Goal: Register for event/course

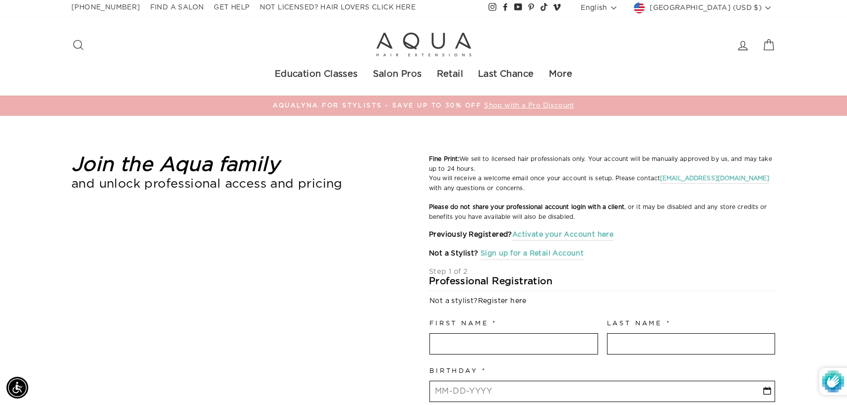
select select "US"
select select "[GEOGRAPHIC_DATA]"
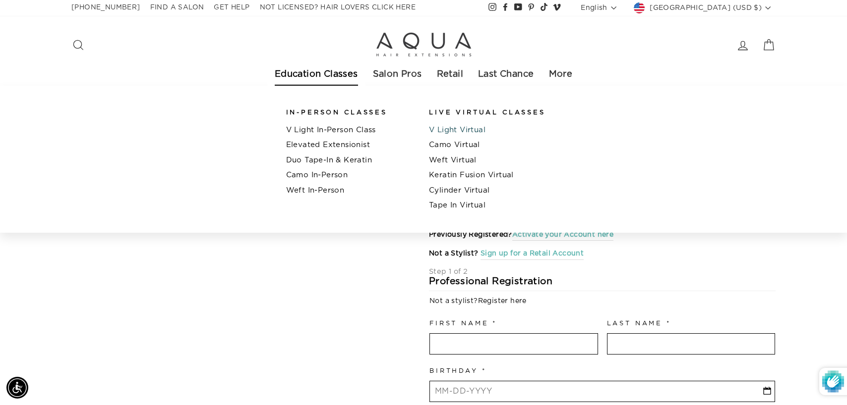
click at [442, 130] on link "V Light Virtual" at bounding box center [495, 130] width 132 height 15
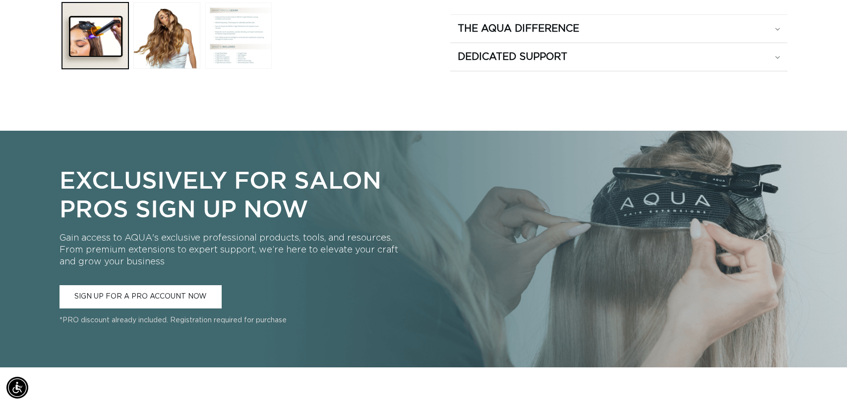
click at [244, 25] on button "Load image 3 in gallery view" at bounding box center [238, 35] width 66 height 66
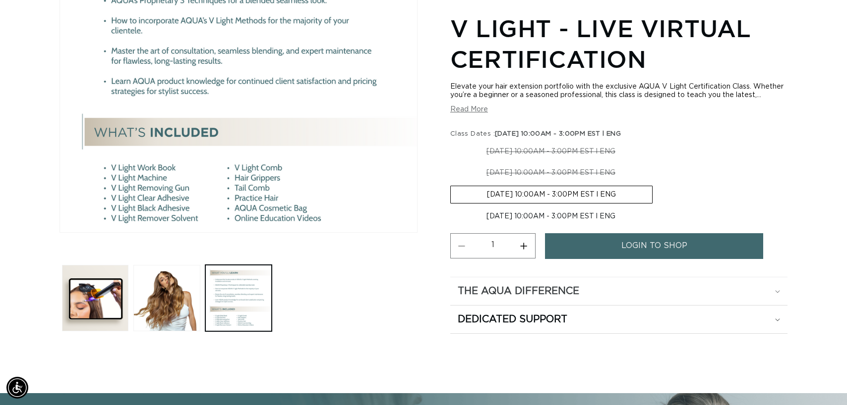
click at [565, 285] on h2 "The Aqua Difference" at bounding box center [518, 291] width 121 height 13
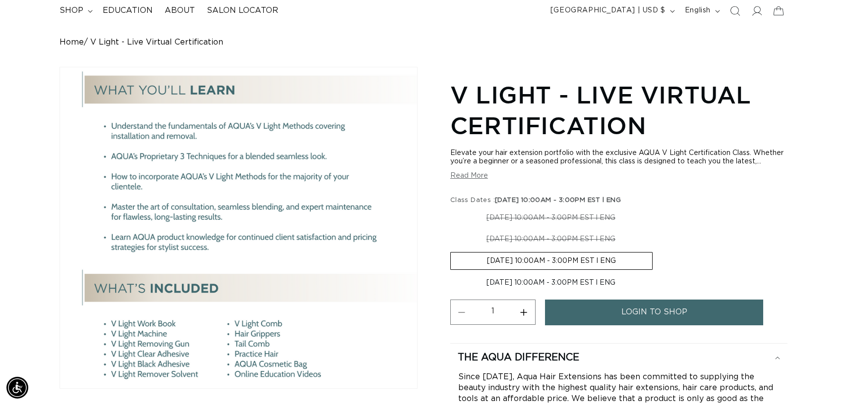
scroll to position [0, 776]
